Goal: Navigation & Orientation: Understand site structure

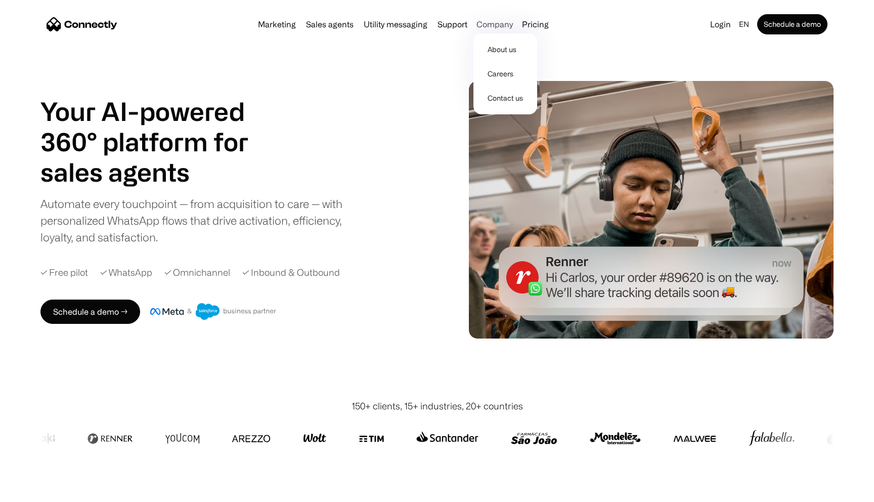
click at [494, 18] on div "Company" at bounding box center [494, 24] width 36 height 14
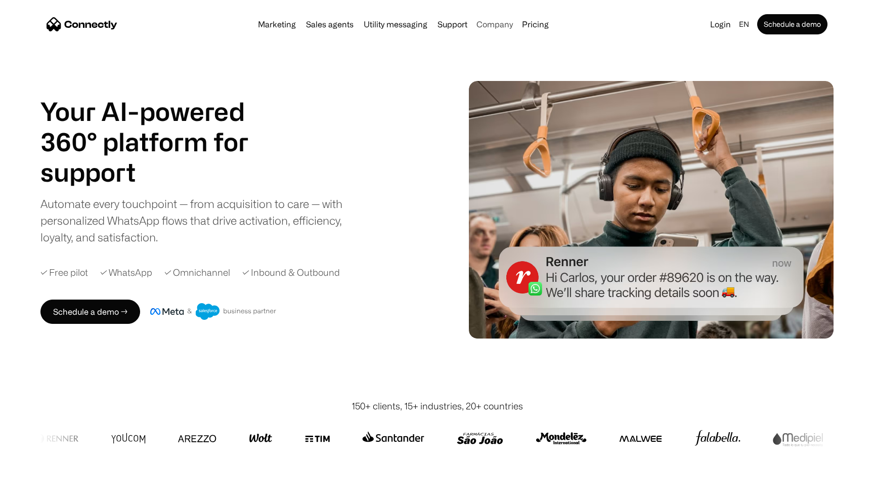
click at [494, 21] on div "Company" at bounding box center [494, 24] width 36 height 14
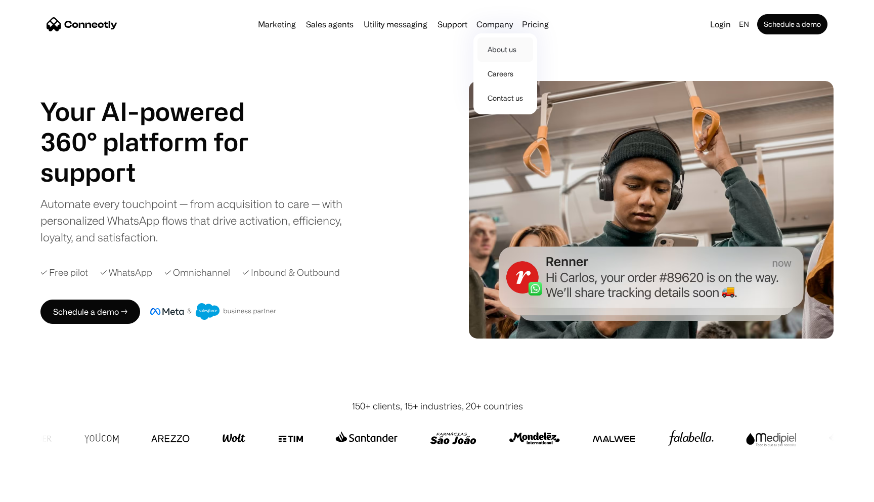
click at [492, 50] on link "About us" at bounding box center [505, 49] width 56 height 24
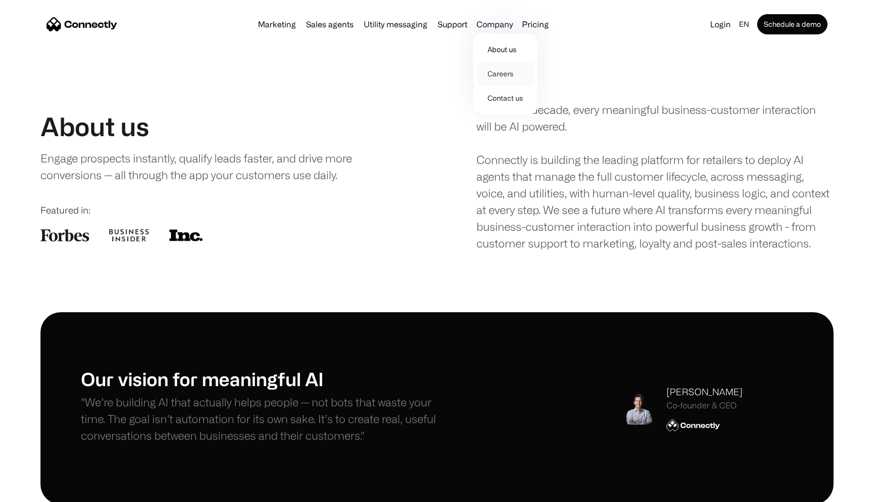
click at [496, 69] on link "Careers" at bounding box center [505, 74] width 56 height 24
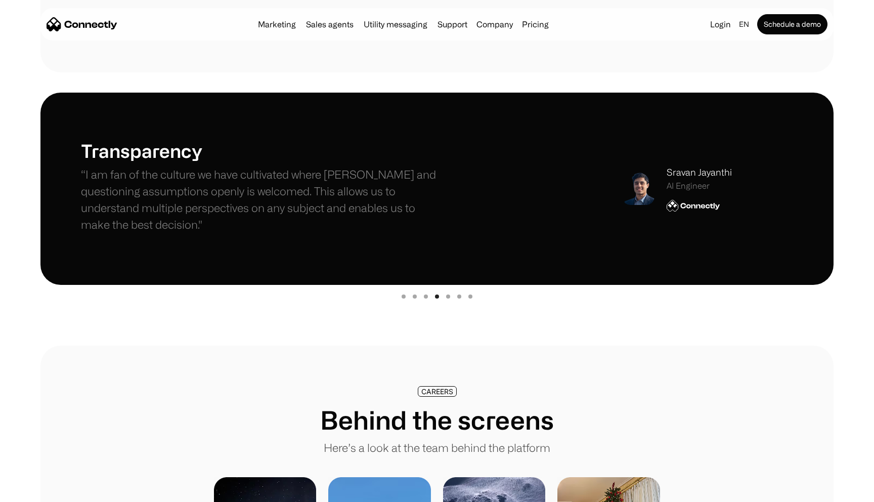
scroll to position [277, 0]
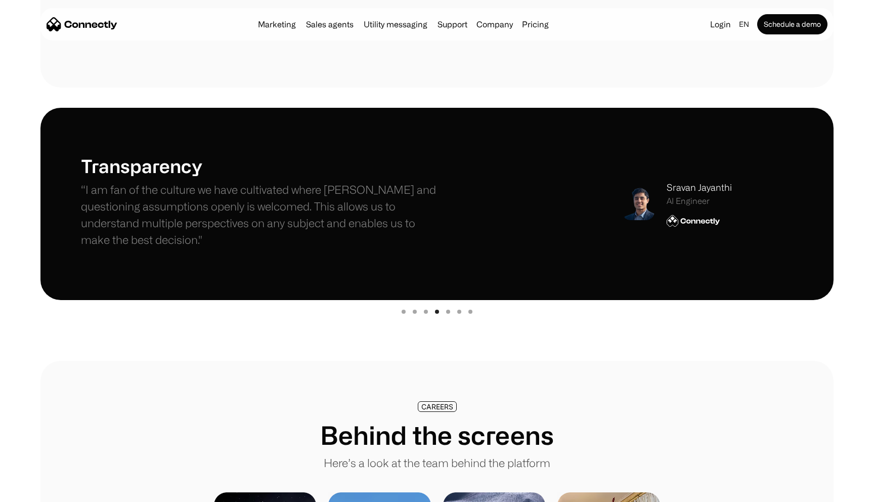
click at [449, 311] on div "Show slide 5 of 7" at bounding box center [448, 311] width 4 height 4
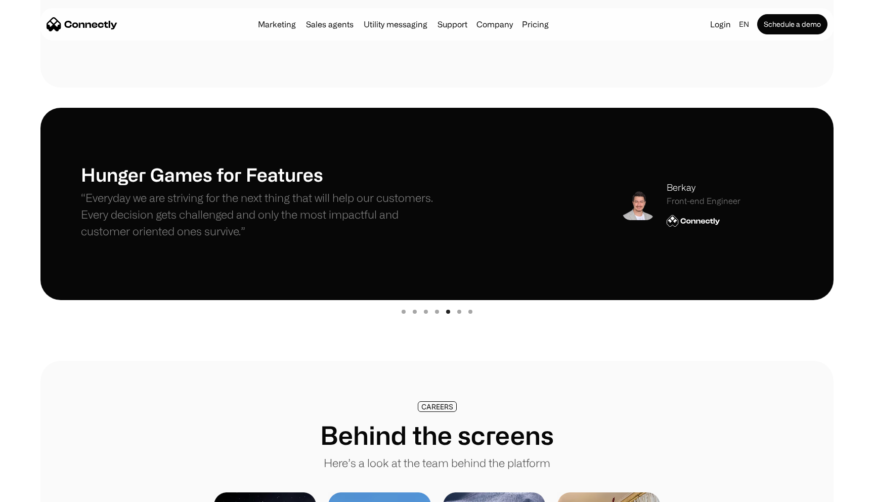
click at [460, 312] on div "Show slide 6 of 7" at bounding box center [459, 311] width 4 height 4
click at [472, 312] on div "carousel" at bounding box center [436, 310] width 793 height 20
click at [467, 312] on div "carousel" at bounding box center [436, 310] width 793 height 20
click at [468, 311] on div "Show slide 7 of 7" at bounding box center [470, 311] width 4 height 4
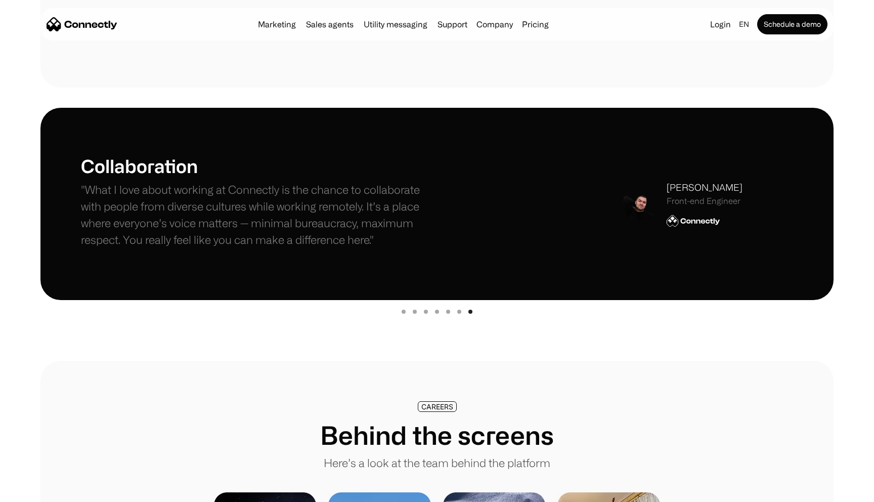
click at [403, 310] on div "Show slide 1 of 7" at bounding box center [403, 311] width 4 height 4
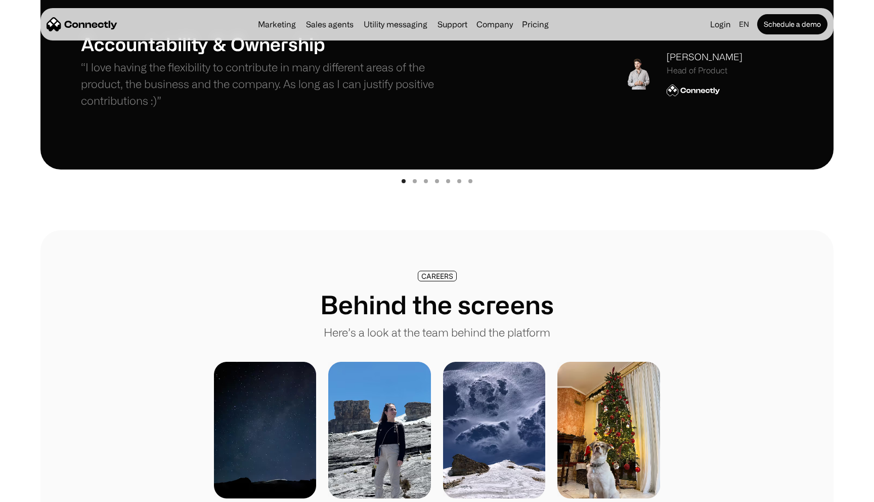
scroll to position [463, 0]
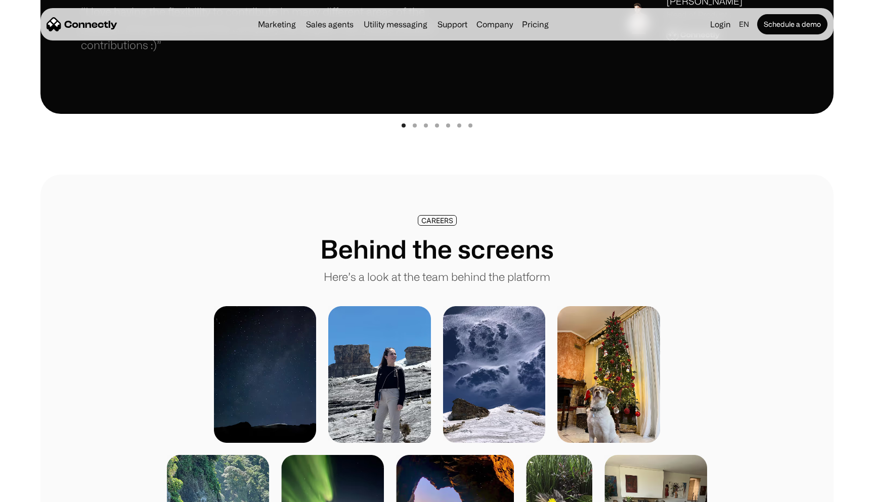
click at [373, 338] on img at bounding box center [379, 374] width 103 height 137
click at [303, 352] on img at bounding box center [265, 374] width 103 height 137
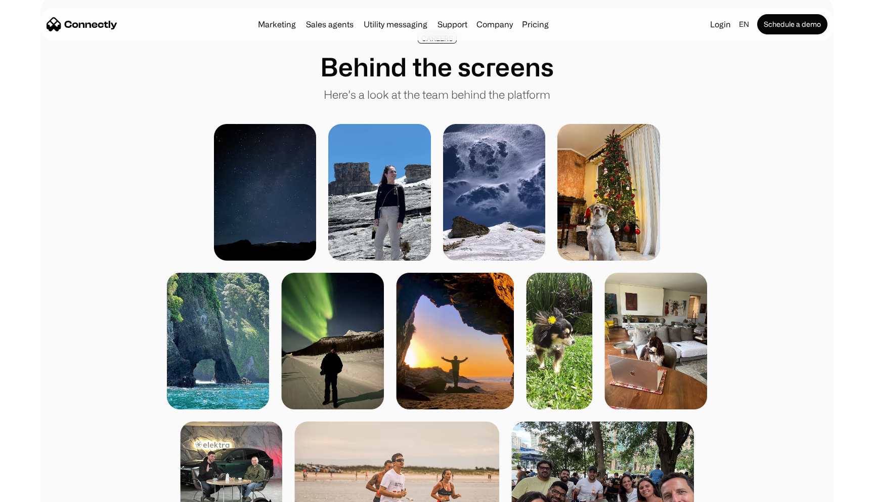
scroll to position [661, 0]
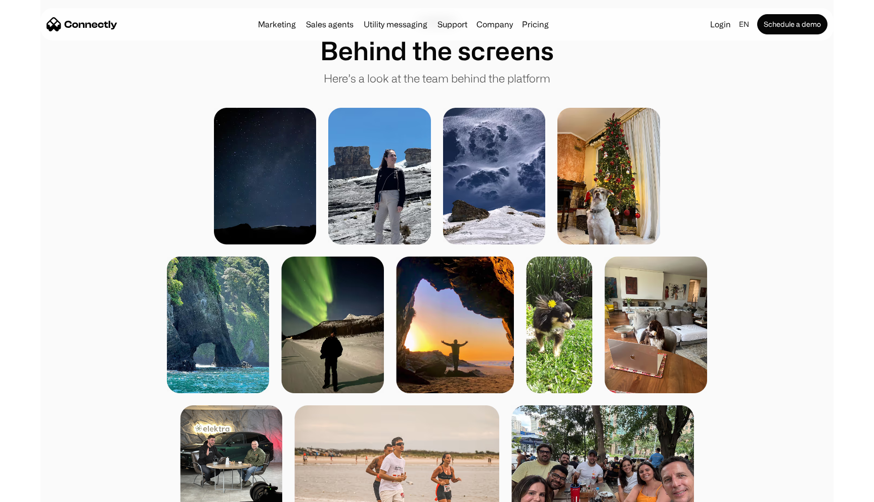
click at [303, 352] on img at bounding box center [332, 324] width 103 height 137
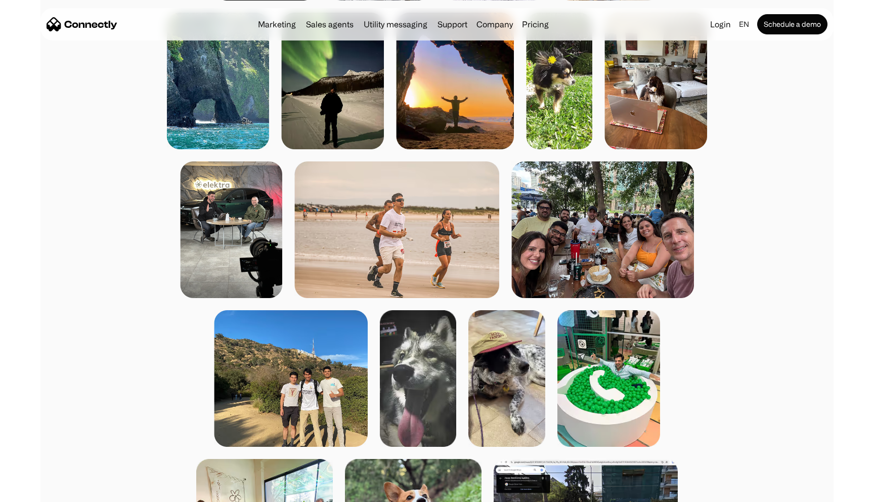
scroll to position [939, 0]
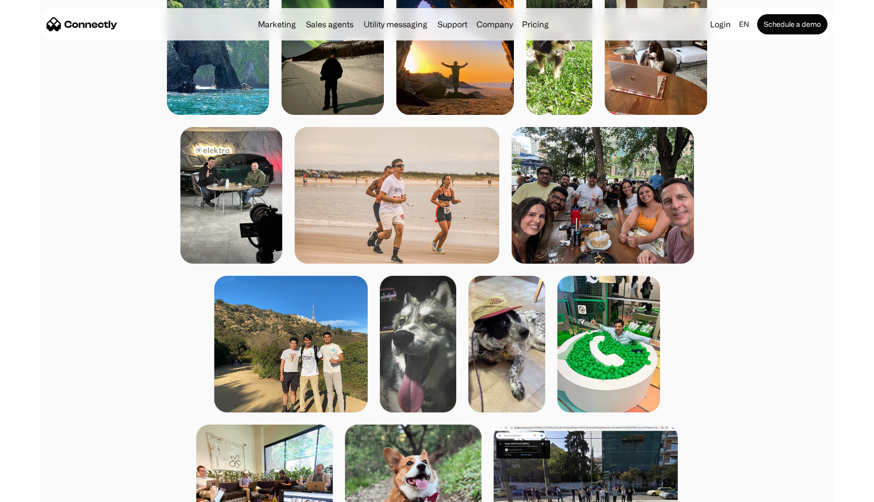
click at [600, 183] on img at bounding box center [602, 195] width 183 height 137
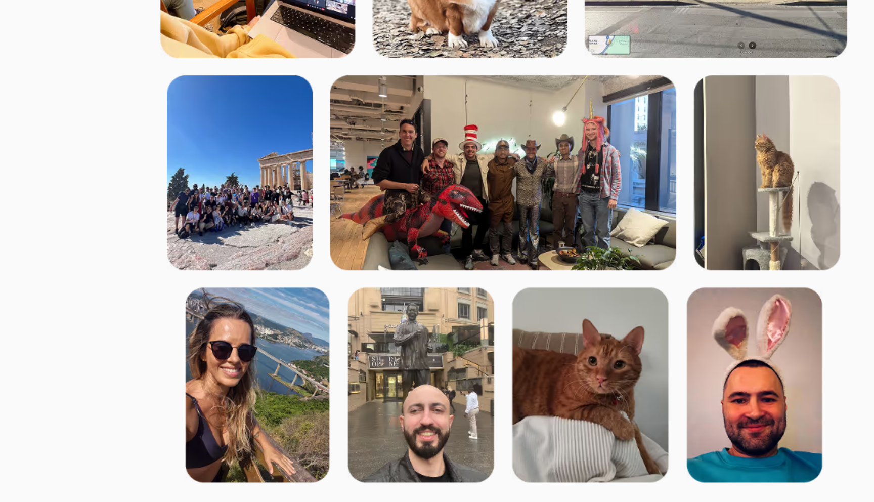
scroll to position [1404, 0]
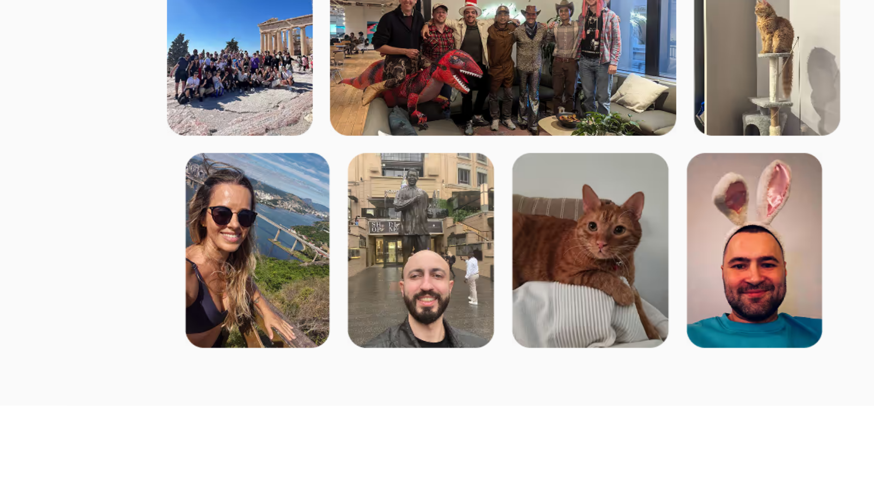
click at [278, 177] on img at bounding box center [252, 176] width 103 height 137
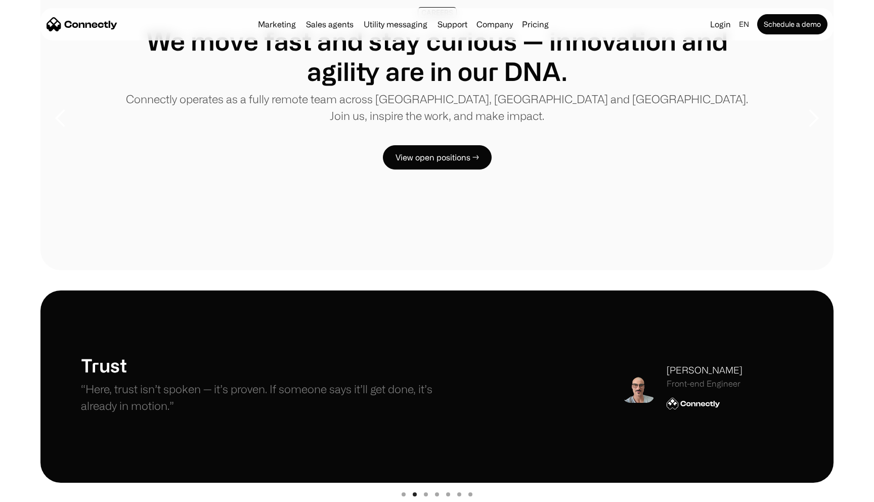
scroll to position [0, 0]
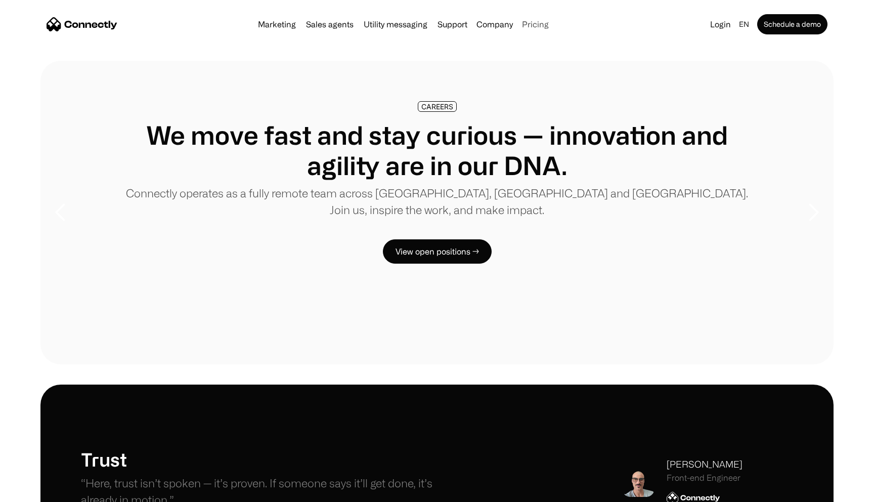
click at [532, 25] on link "Pricing" at bounding box center [535, 24] width 35 height 8
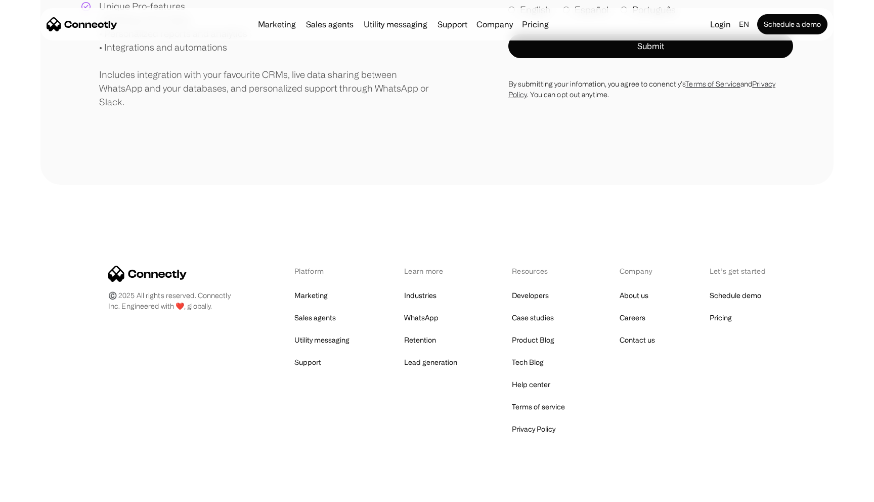
scroll to position [379, 0]
